Goal: Transaction & Acquisition: Purchase product/service

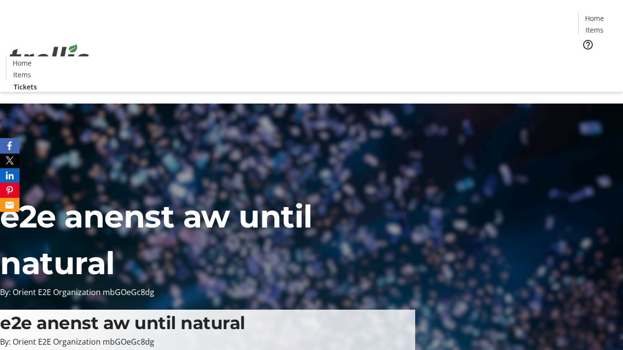
click at [586, 56] on span "Tickets" at bounding box center [597, 61] width 23 height 10
